Goal: Information Seeking & Learning: Learn about a topic

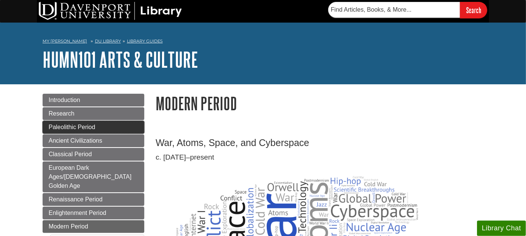
click at [84, 124] on span "Paleolithic Period" at bounding box center [72, 127] width 47 height 6
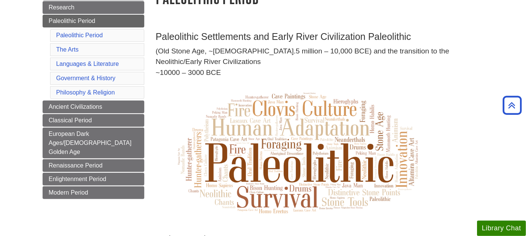
scroll to position [84, 0]
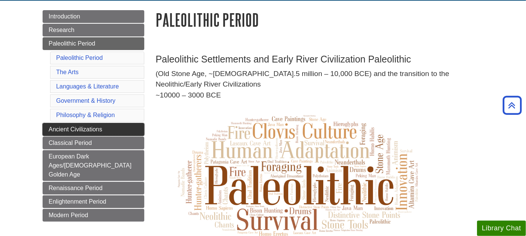
click at [79, 126] on span "Ancient Civilizations" at bounding box center [75, 129] width 53 height 6
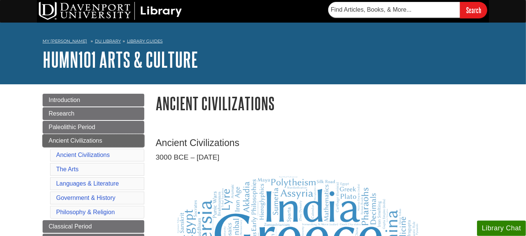
click at [72, 139] on span "Ancient Civilizations" at bounding box center [75, 140] width 53 height 6
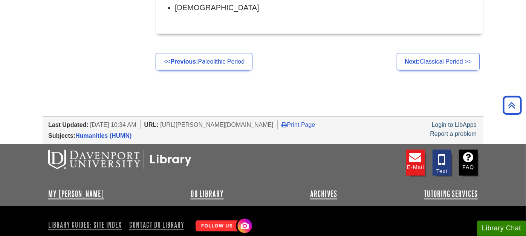
scroll to position [688, 0]
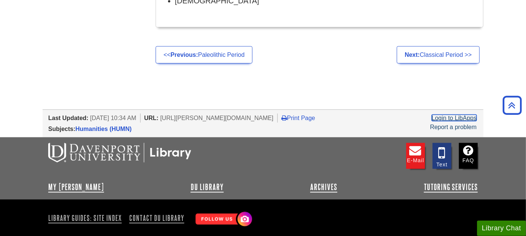
click at [459, 115] on link "Login to LibApps" at bounding box center [454, 118] width 45 height 6
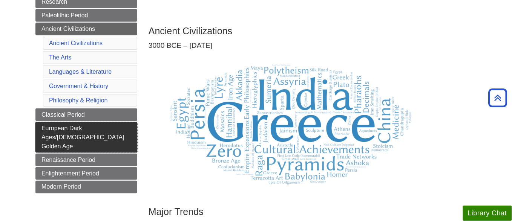
scroll to position [125, 0]
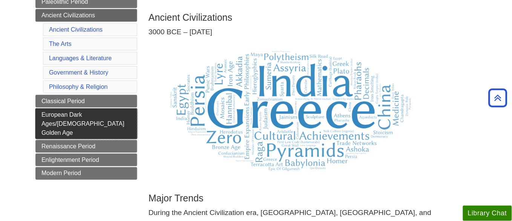
click at [67, 119] on link "European Dark Ages/[DEMOGRAPHIC_DATA] Golden Age" at bounding box center [86, 123] width 102 height 31
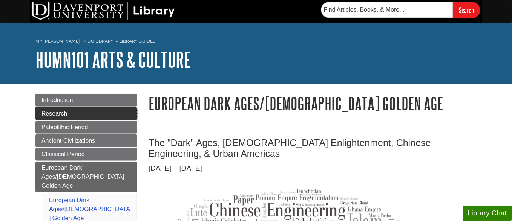
click at [53, 115] on span "Research" at bounding box center [54, 113] width 26 height 6
